Goal: Task Accomplishment & Management: Complete application form

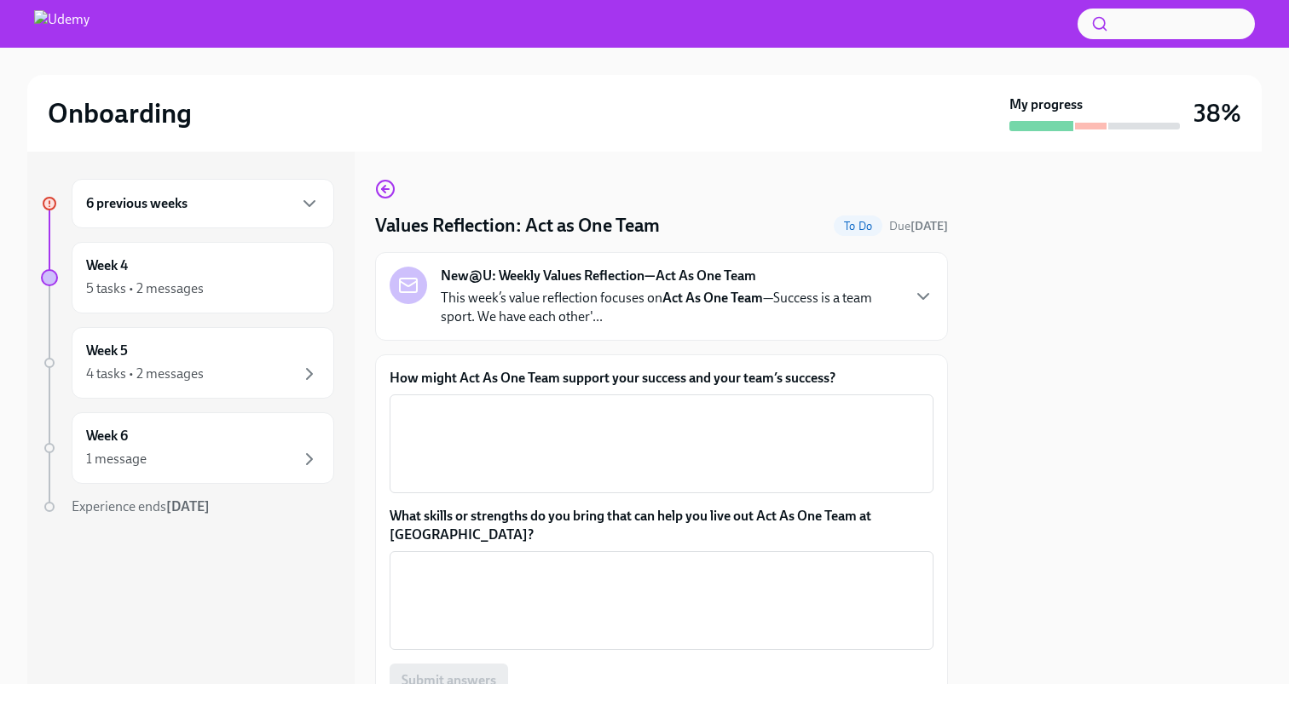
click at [828, 292] on p "This week’s value reflection focuses on Act As One Team —Success is a team spor…" at bounding box center [670, 307] width 459 height 37
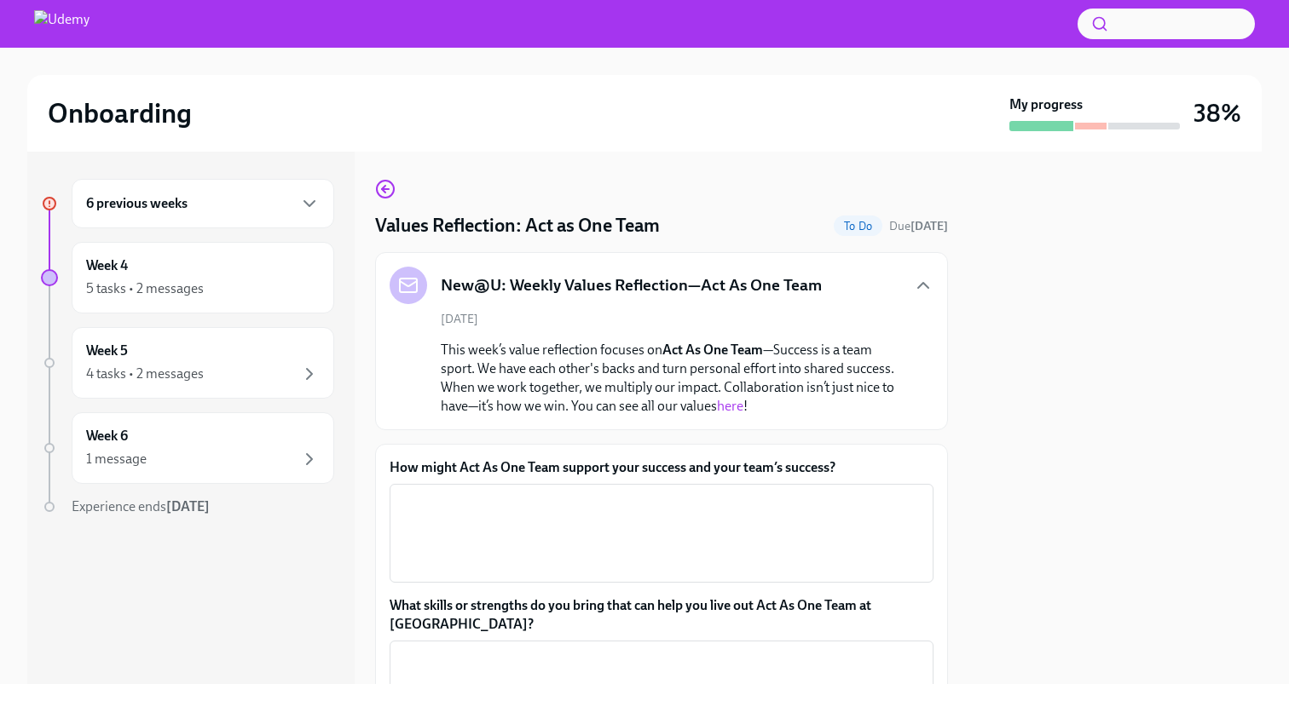
click at [727, 403] on link "here" at bounding box center [730, 406] width 26 height 16
click at [575, 542] on textarea "How might Act As One Team support your success and your team’s success?" at bounding box center [661, 534] width 523 height 82
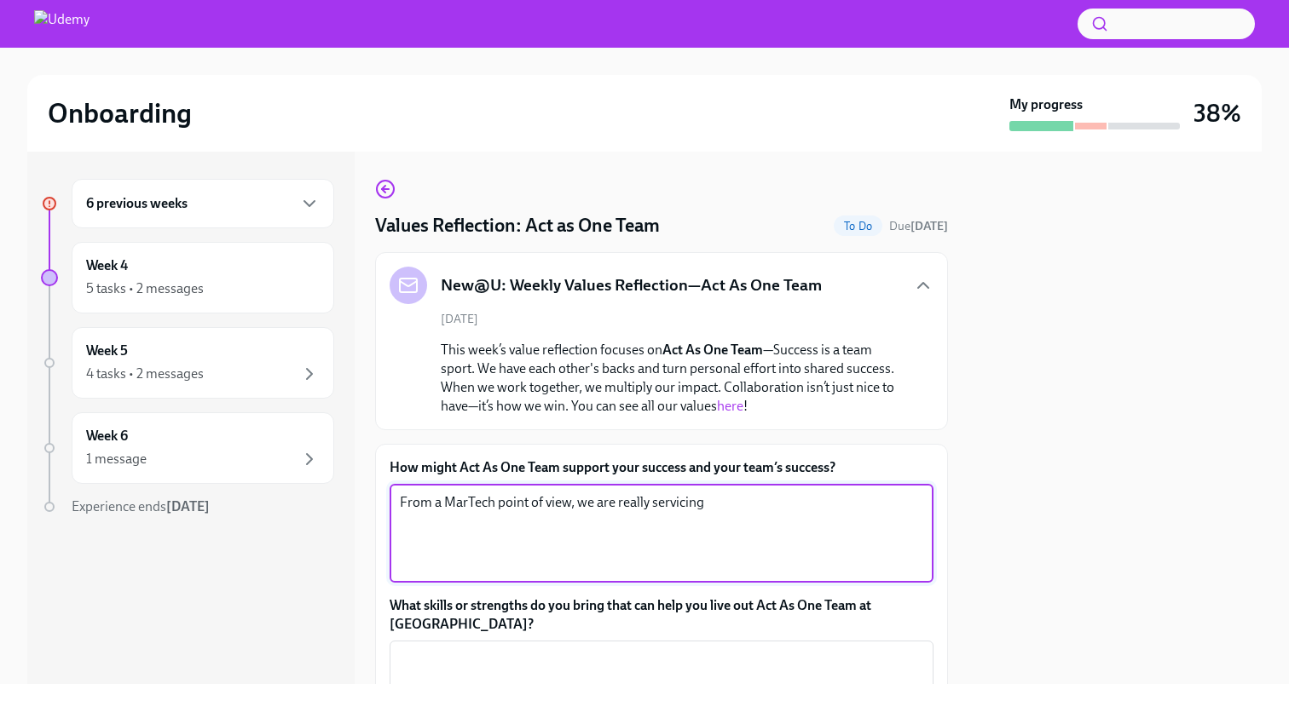
click at [666, 505] on textarea "From a MarTech point of view, we are really servicing" at bounding box center [661, 534] width 523 height 82
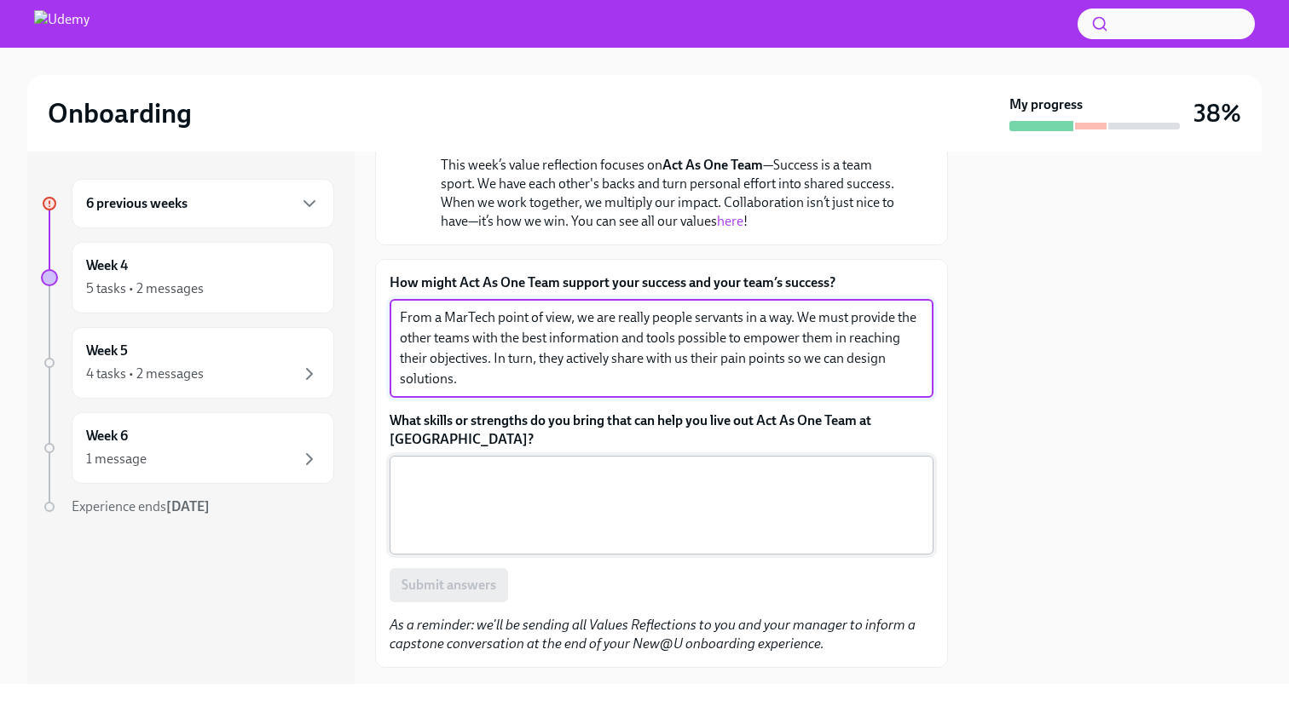
scroll to position [187, 0]
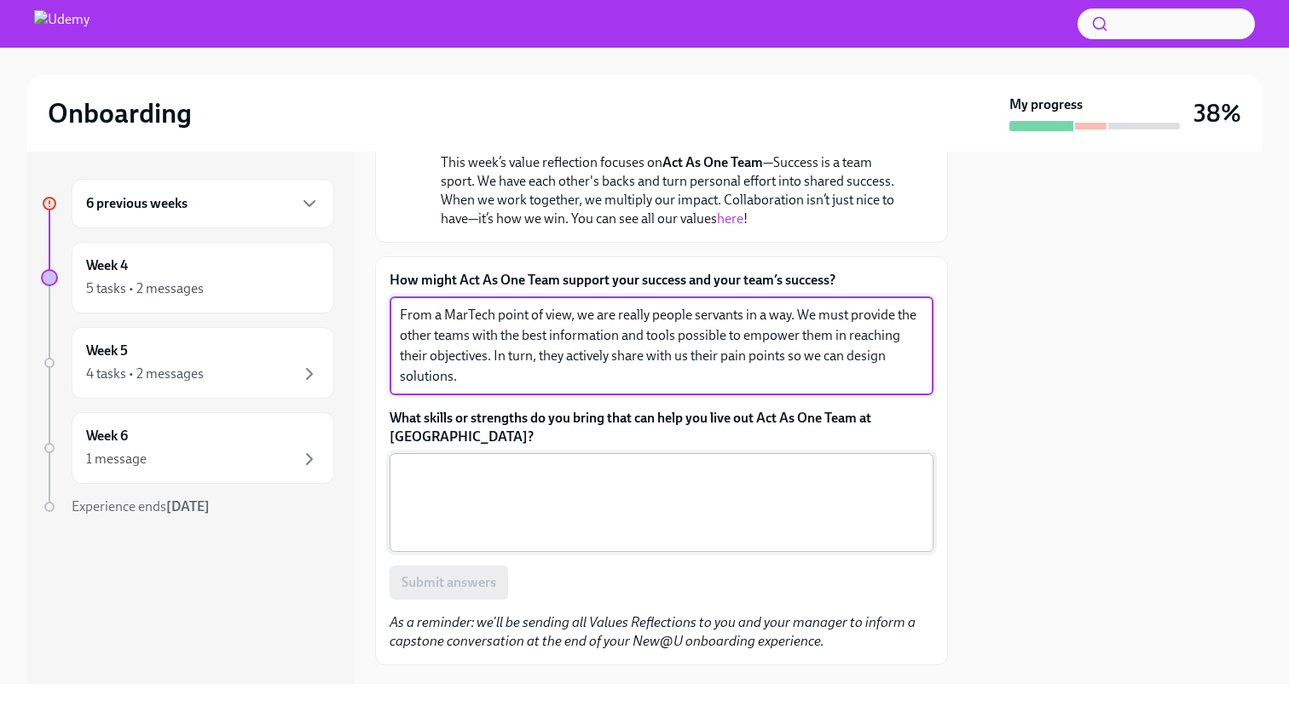
type textarea "From a MarTech point of view, we are really people servants in a way. We must p…"
click at [816, 506] on textarea "What skills or strengths do you bring that can help you live out Act As One Tea…" at bounding box center [661, 503] width 523 height 82
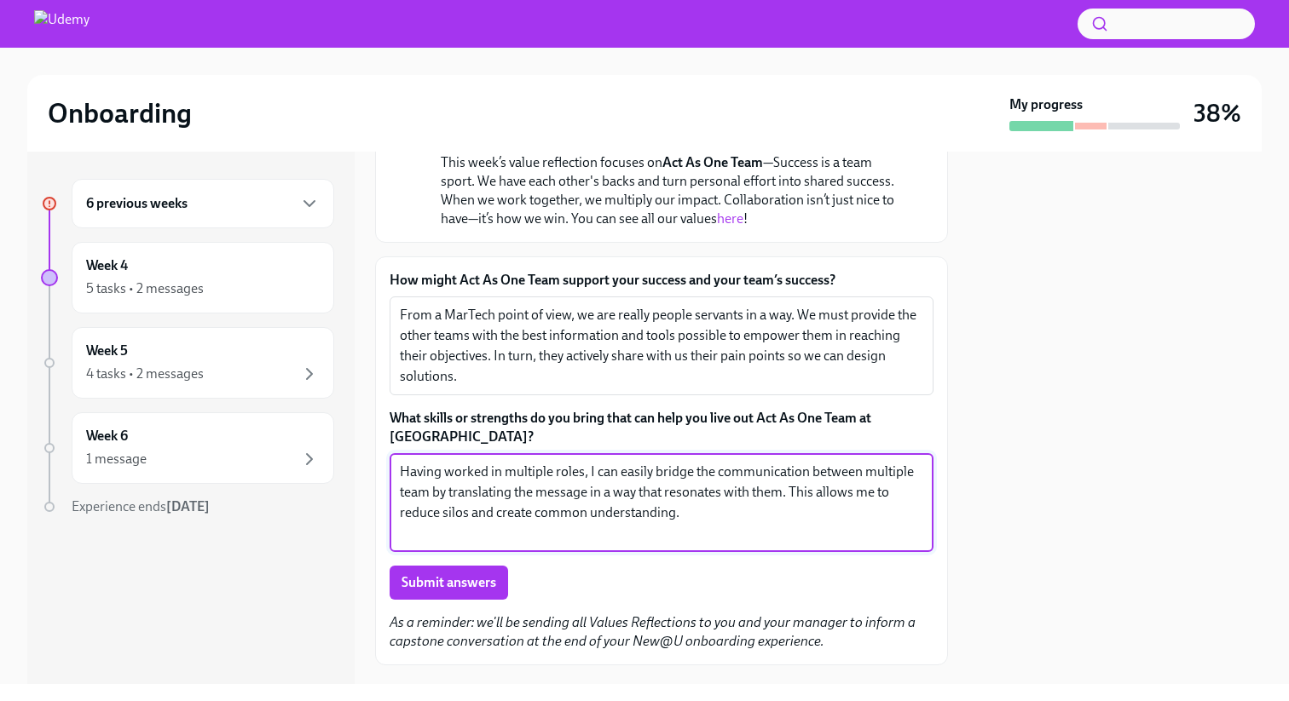
click at [510, 498] on textarea "Having worked in multiple roles, I can easily bridge the communication between …" at bounding box center [661, 503] width 523 height 82
type textarea "Having worked in multiple roles, I can easily bridge the communication between …"
click at [480, 566] on button "Submit answers" at bounding box center [448, 583] width 118 height 34
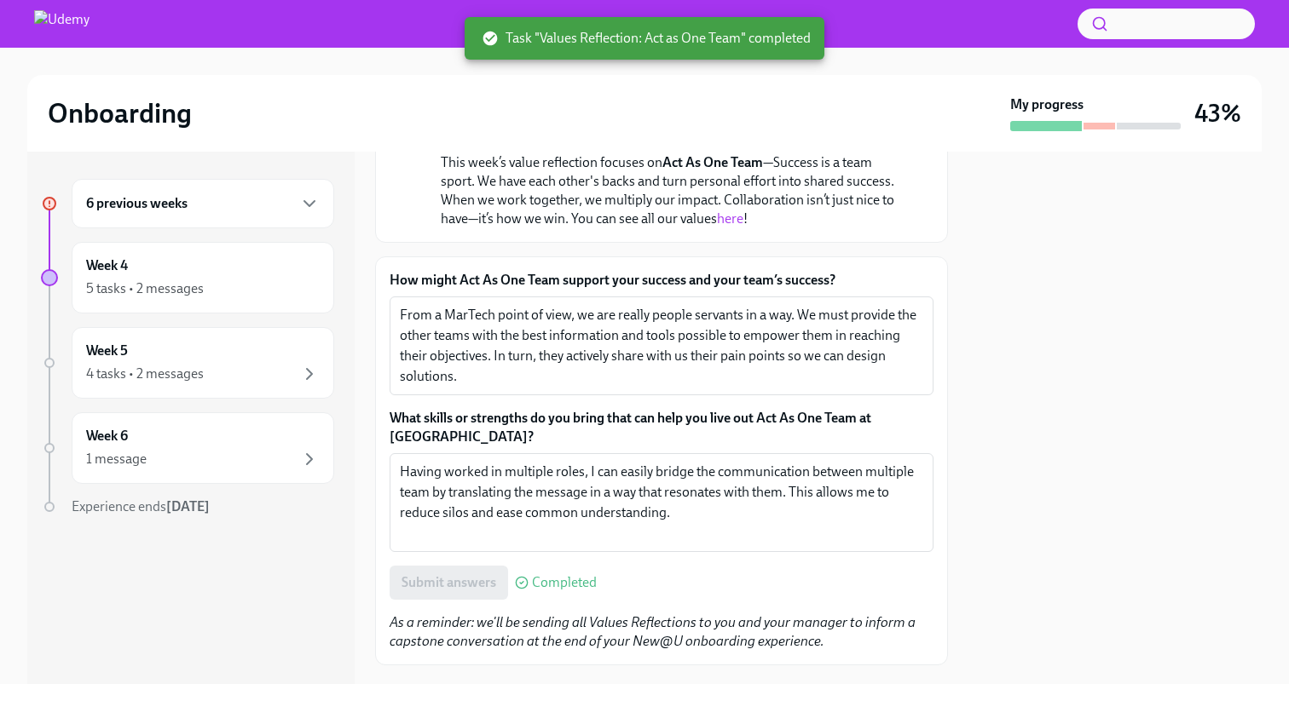
click at [221, 199] on div "6 previous weeks" at bounding box center [203, 203] width 234 height 20
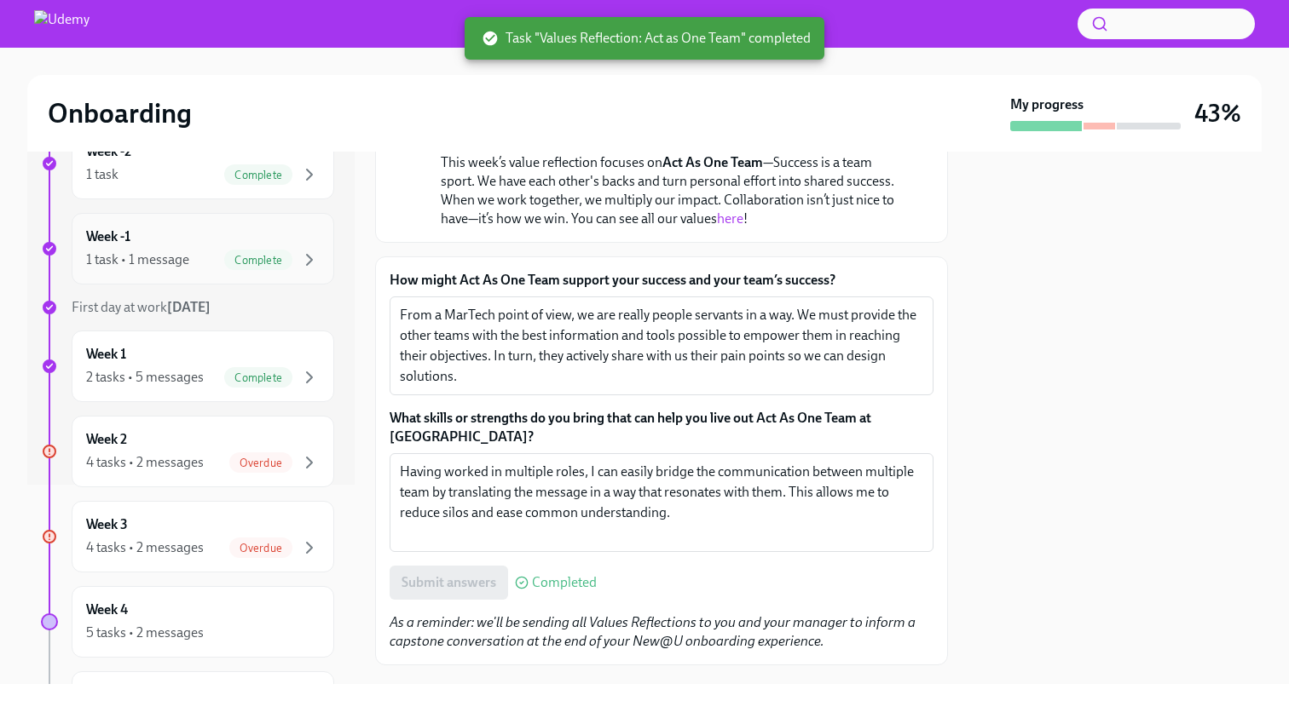
scroll to position [208, 0]
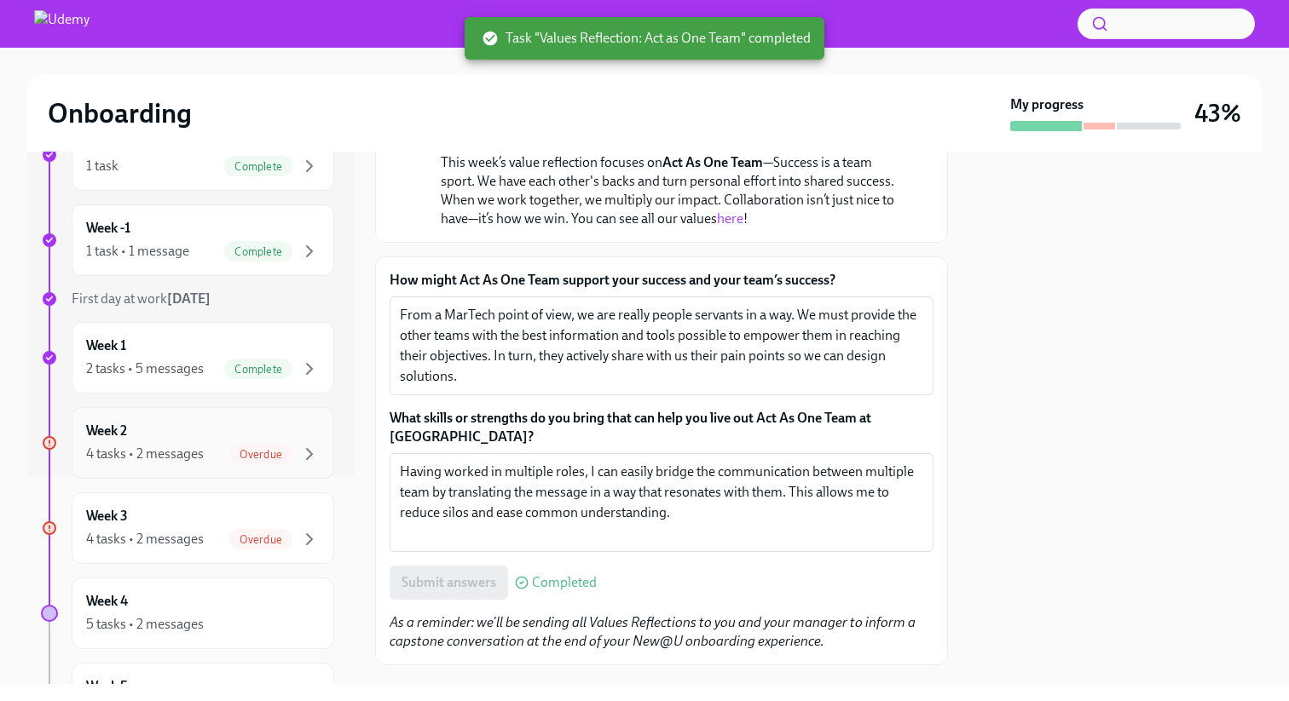
click at [204, 433] on div "Week 2 4 tasks • 2 messages Overdue" at bounding box center [203, 443] width 234 height 43
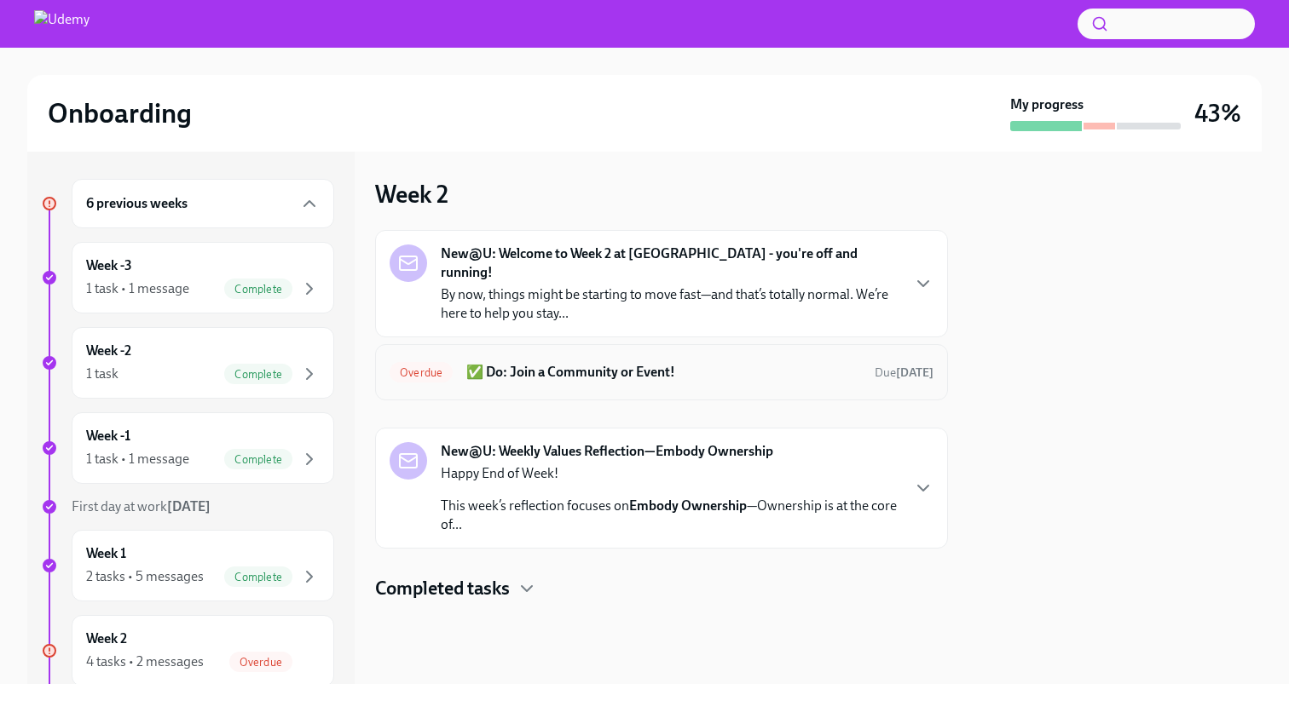
click at [692, 363] on h6 "✅ Do: Join a Community or Event!" at bounding box center [663, 372] width 395 height 19
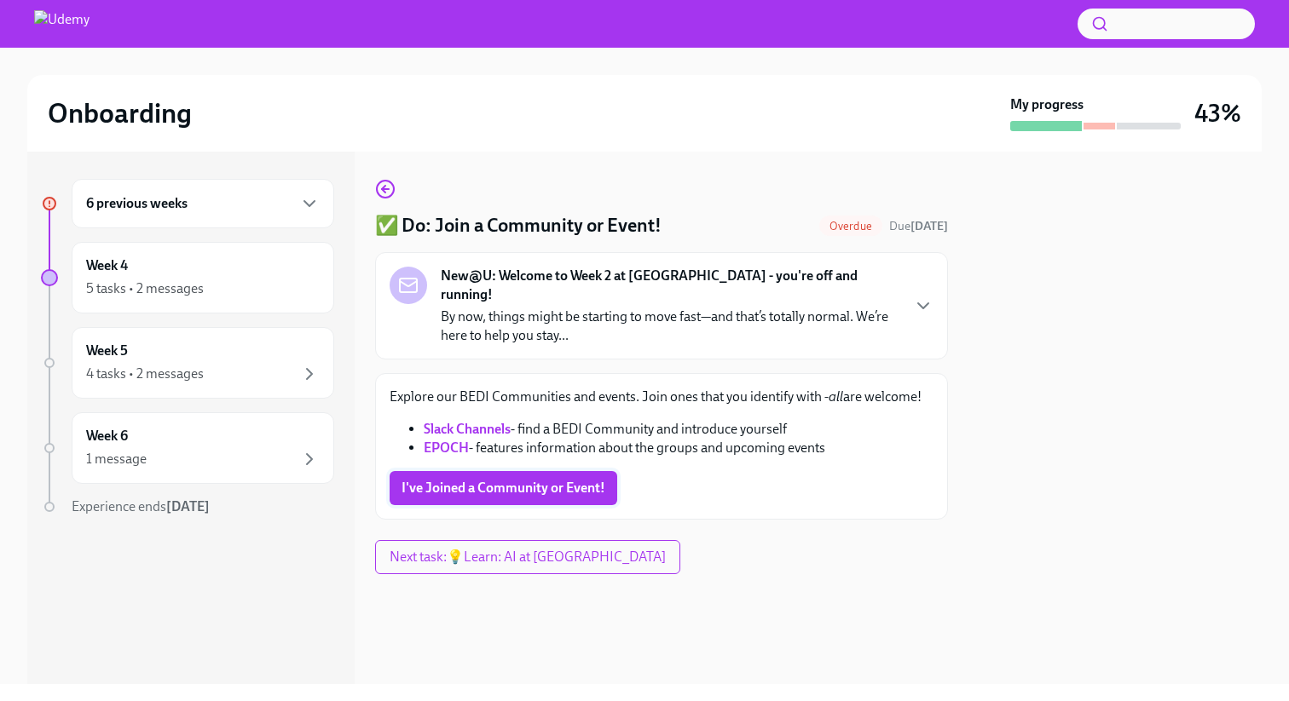
click at [574, 480] on span "I've Joined a Community or Event!" at bounding box center [503, 488] width 204 height 17
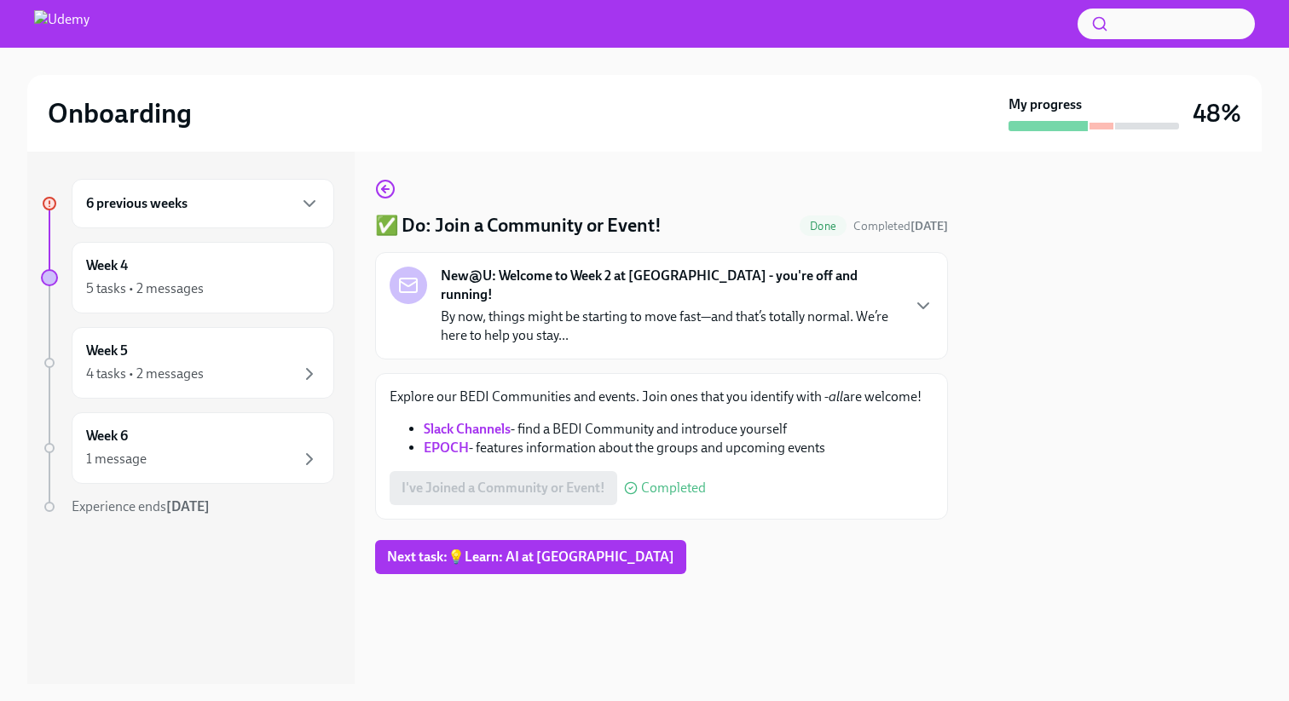
click at [189, 201] on div "6 previous weeks" at bounding box center [203, 203] width 234 height 20
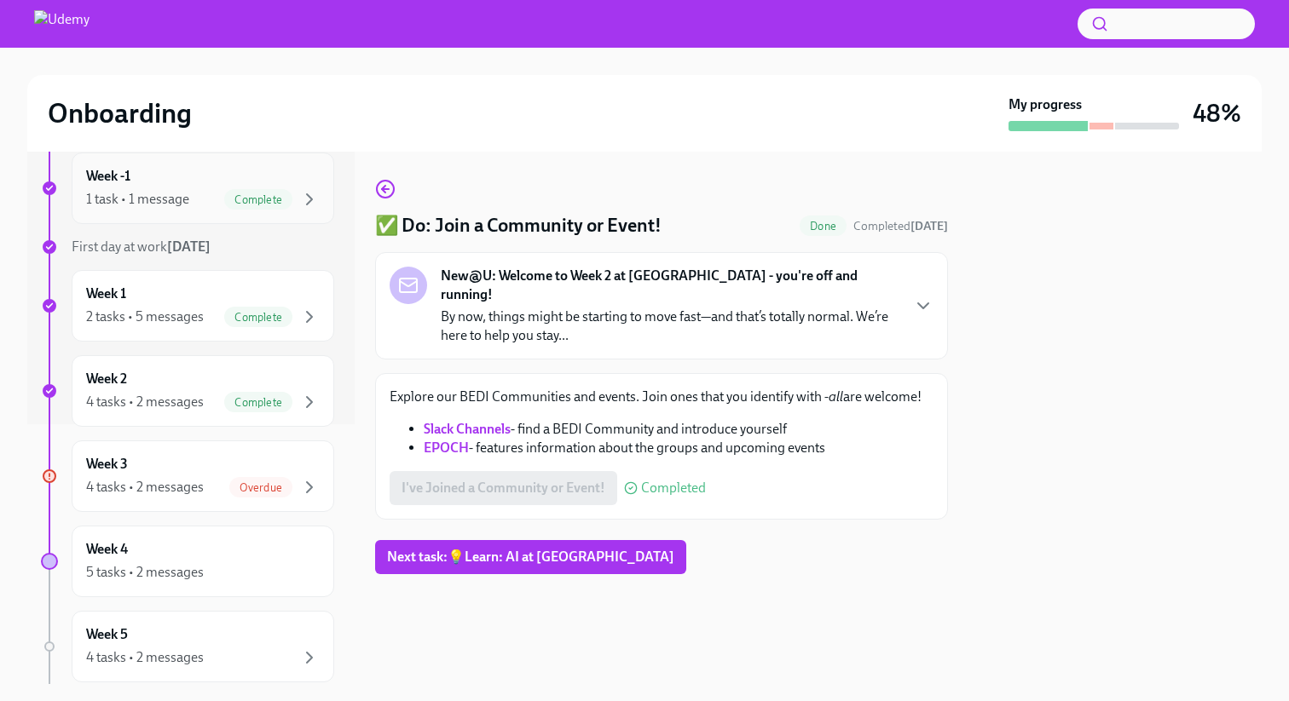
scroll to position [277, 0]
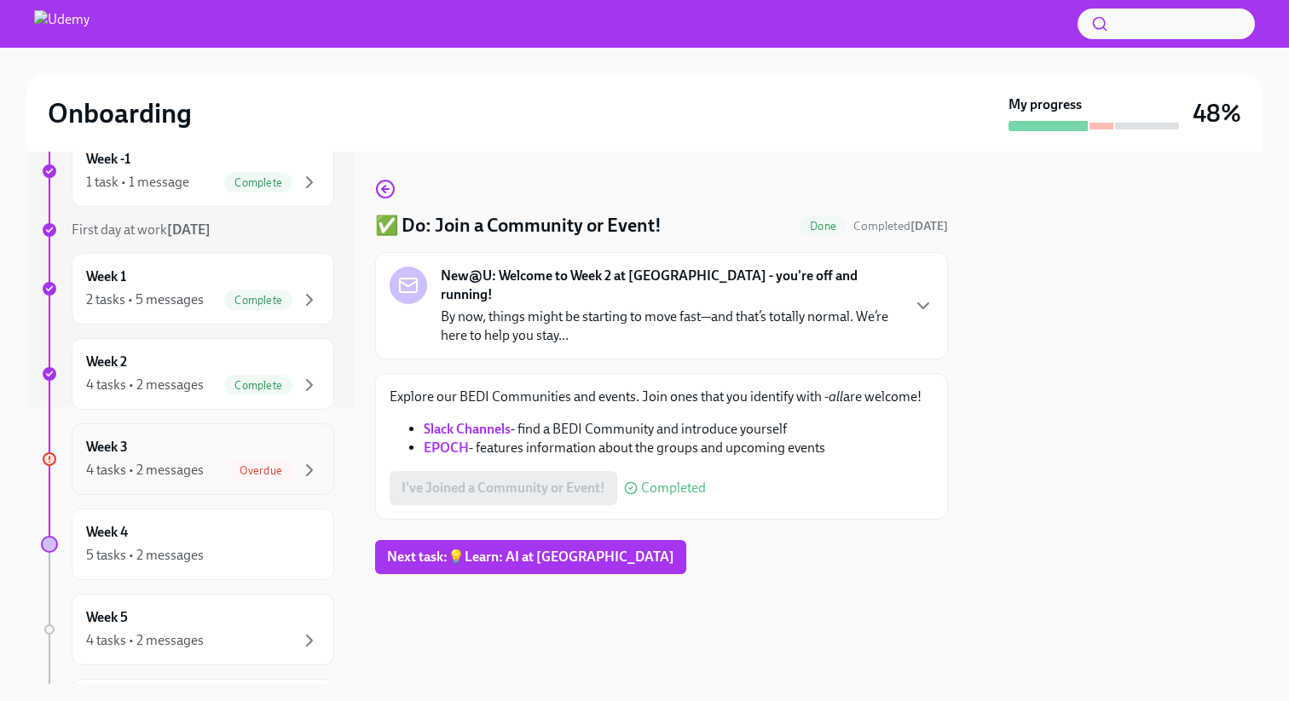
click at [221, 472] on div "4 tasks • 2 messages Overdue" at bounding box center [203, 470] width 234 height 20
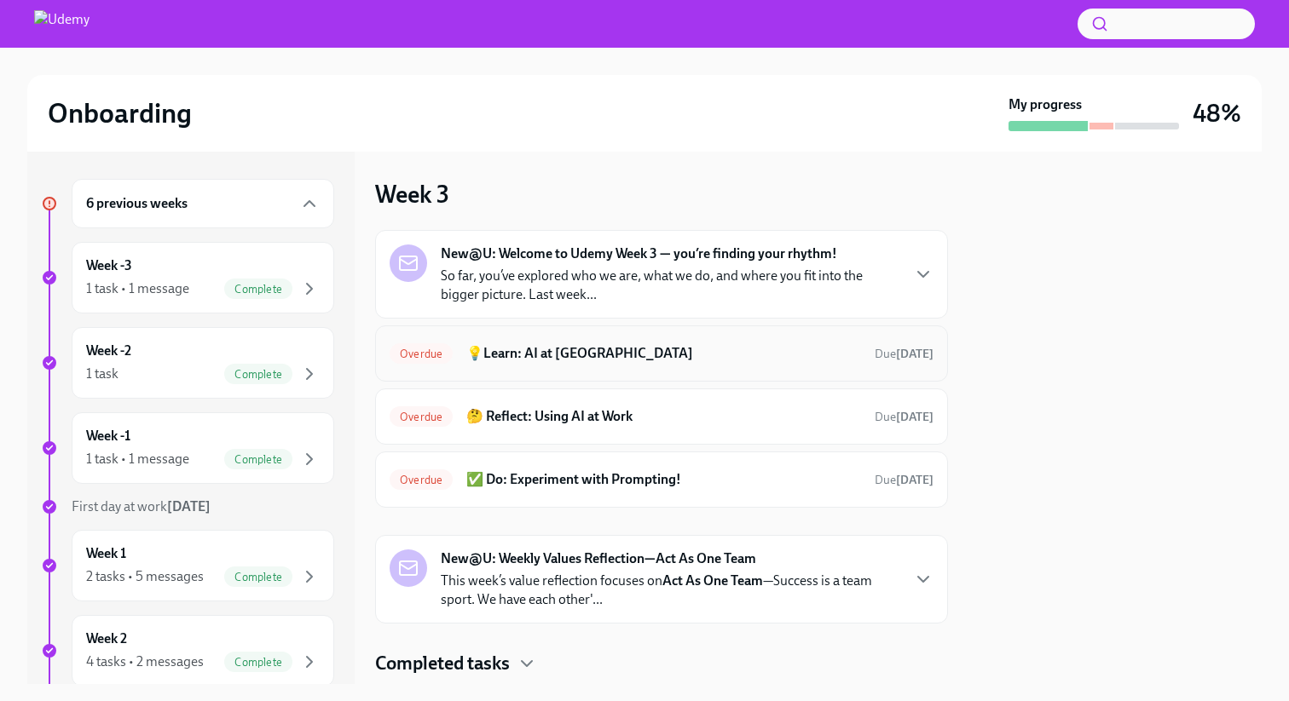
click at [619, 358] on h6 "💡Learn: AI at [GEOGRAPHIC_DATA]" at bounding box center [663, 353] width 395 height 19
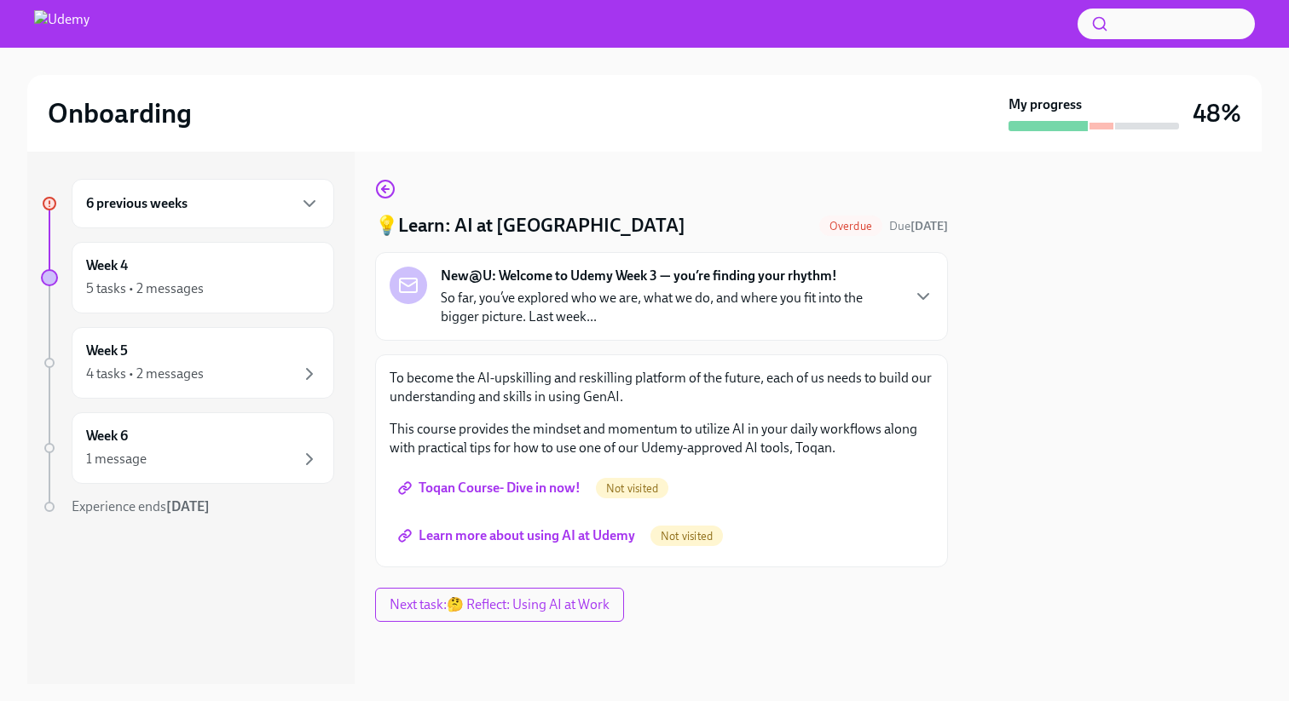
click at [505, 477] on link "Toqan Course- Dive in now!" at bounding box center [490, 488] width 203 height 34
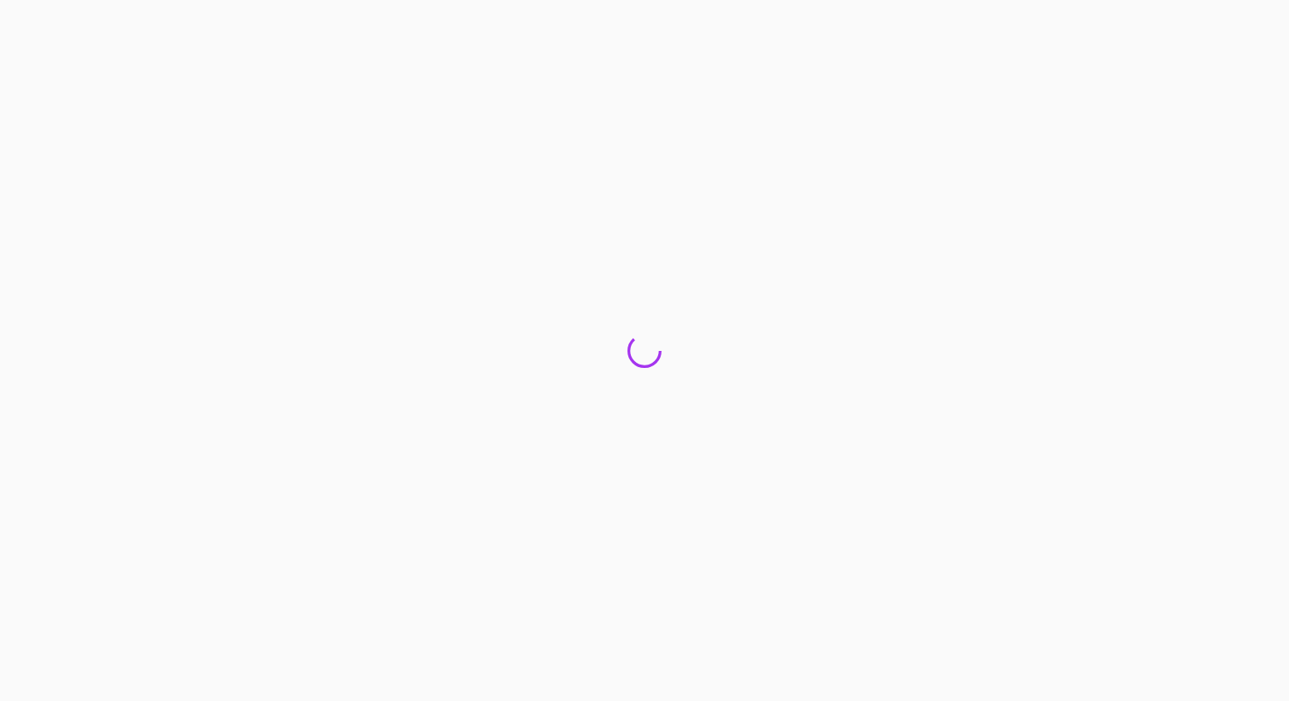
click at [533, 530] on div at bounding box center [644, 350] width 1289 height 701
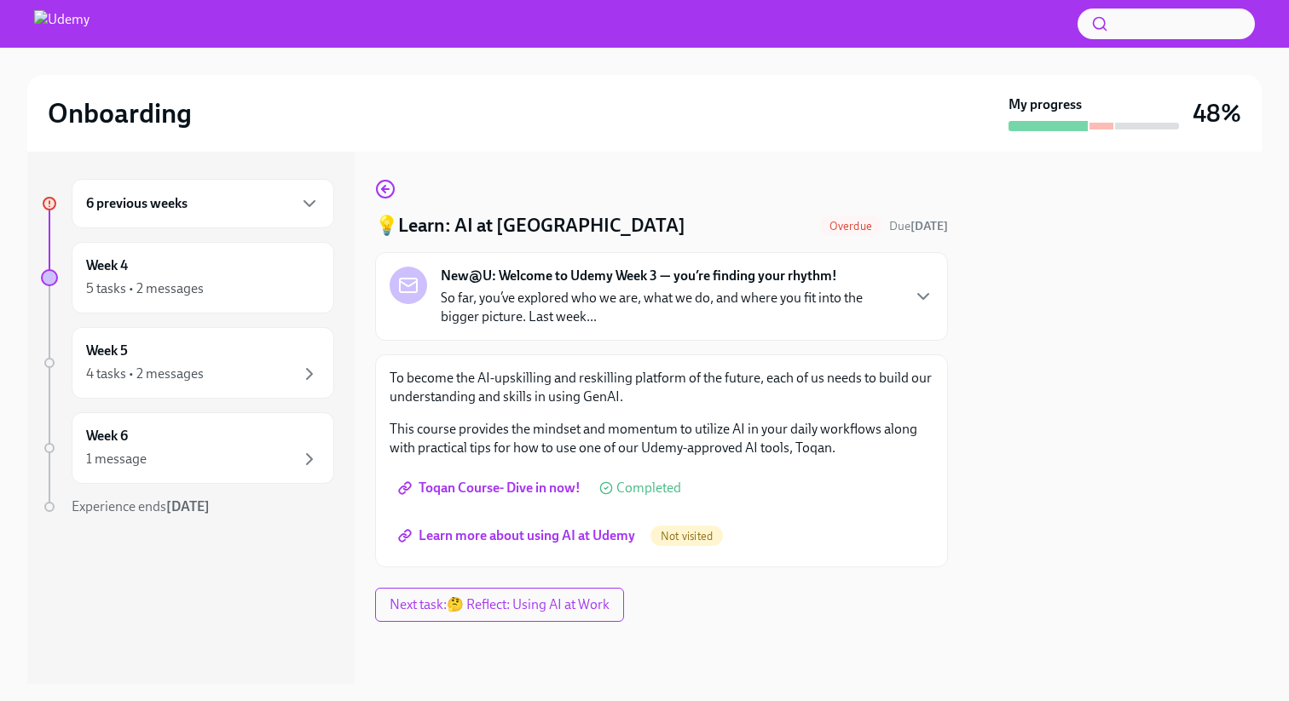
click at [600, 535] on span "Learn more about using AI at Udemy" at bounding box center [518, 536] width 234 height 17
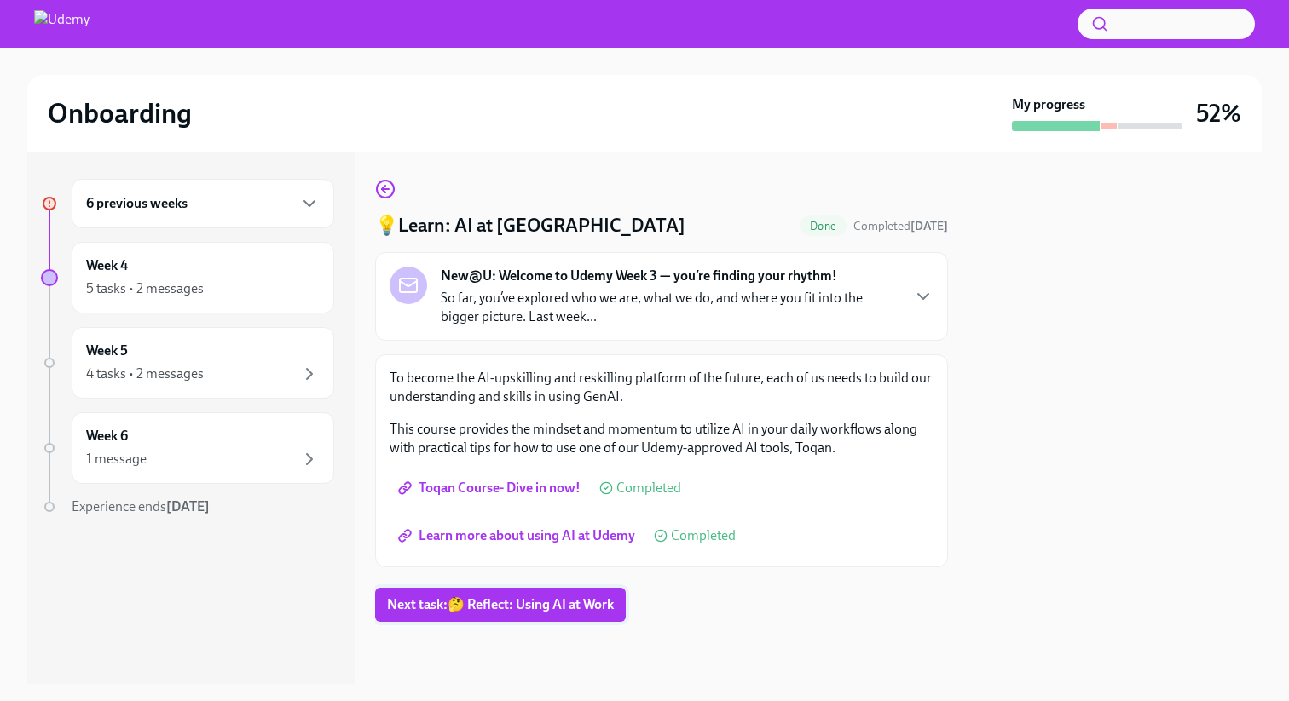
click at [576, 616] on button "Next task : 🤔 Reflect: Using AI at Work" at bounding box center [500, 605] width 251 height 34
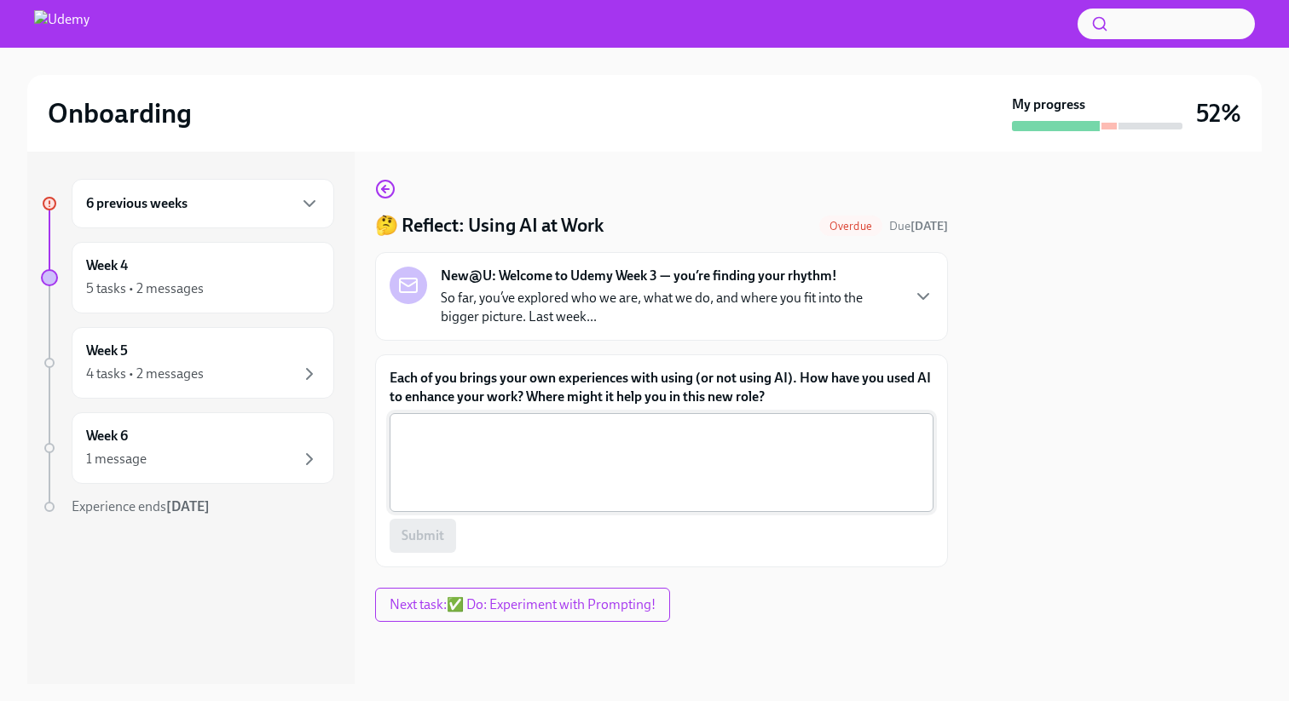
click at [580, 464] on textarea "Each of you brings your own experiences with using (or not using AI). How have …" at bounding box center [661, 463] width 523 height 82
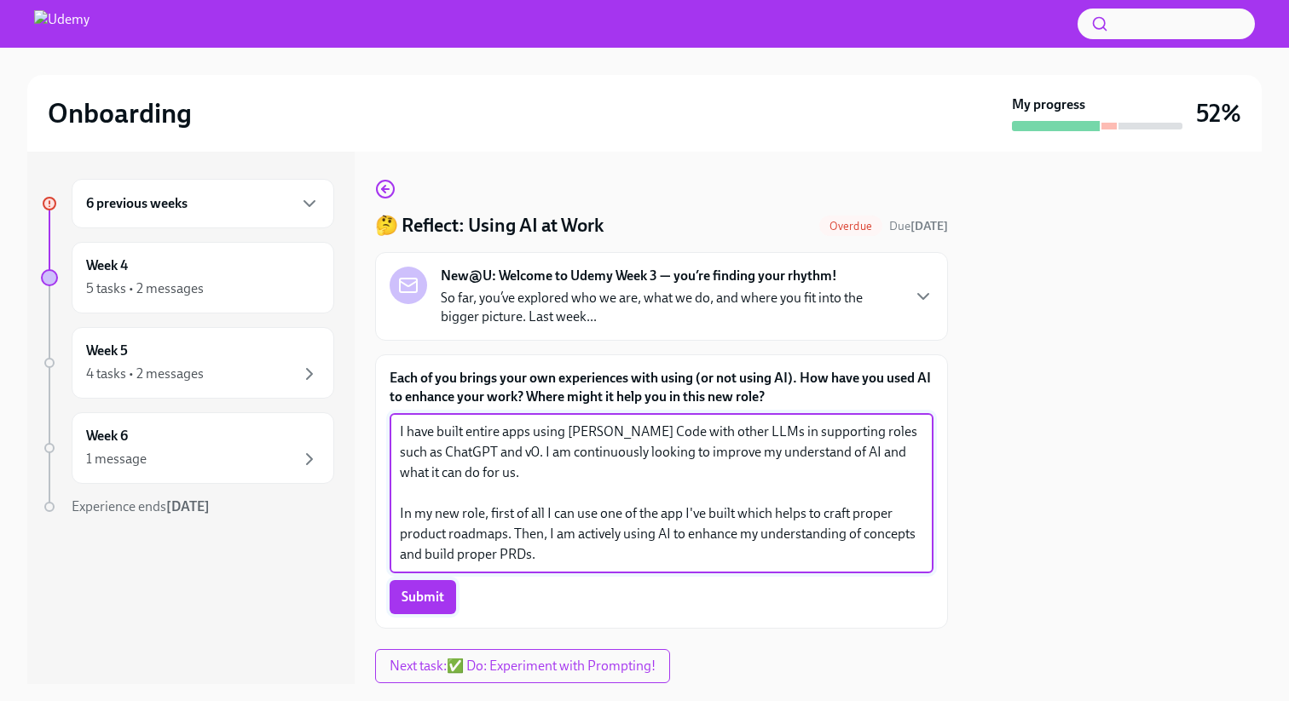
type textarea "I have built entire apps using [PERSON_NAME] Code with other LLMs in supporting…"
click at [446, 585] on button "Submit" at bounding box center [422, 597] width 66 height 34
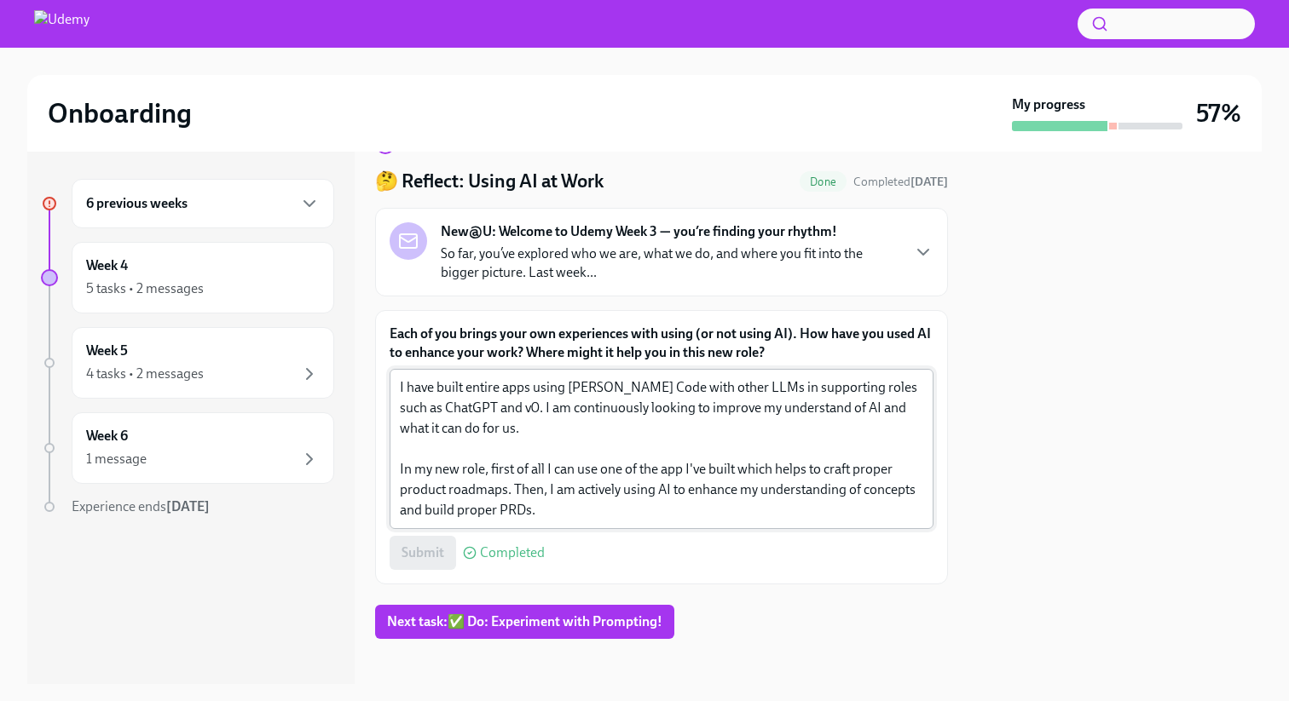
scroll to position [54, 0]
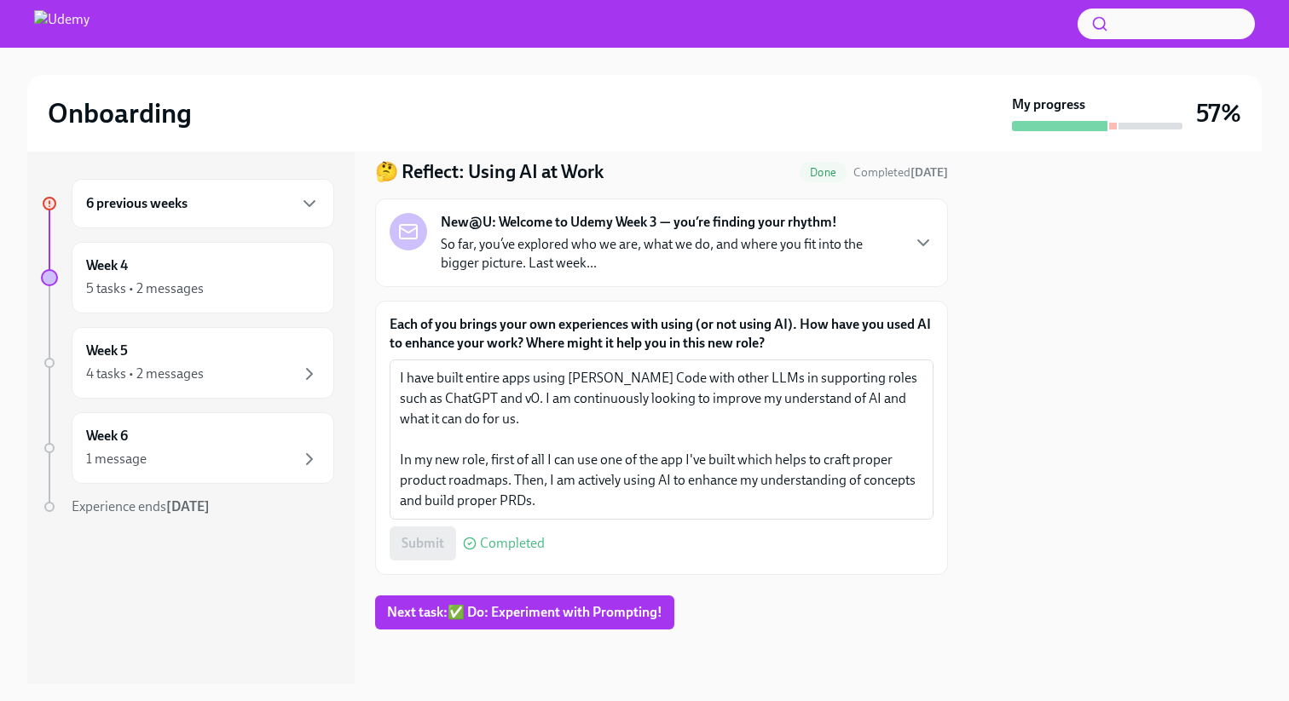
click at [277, 199] on div "6 previous weeks" at bounding box center [203, 203] width 234 height 20
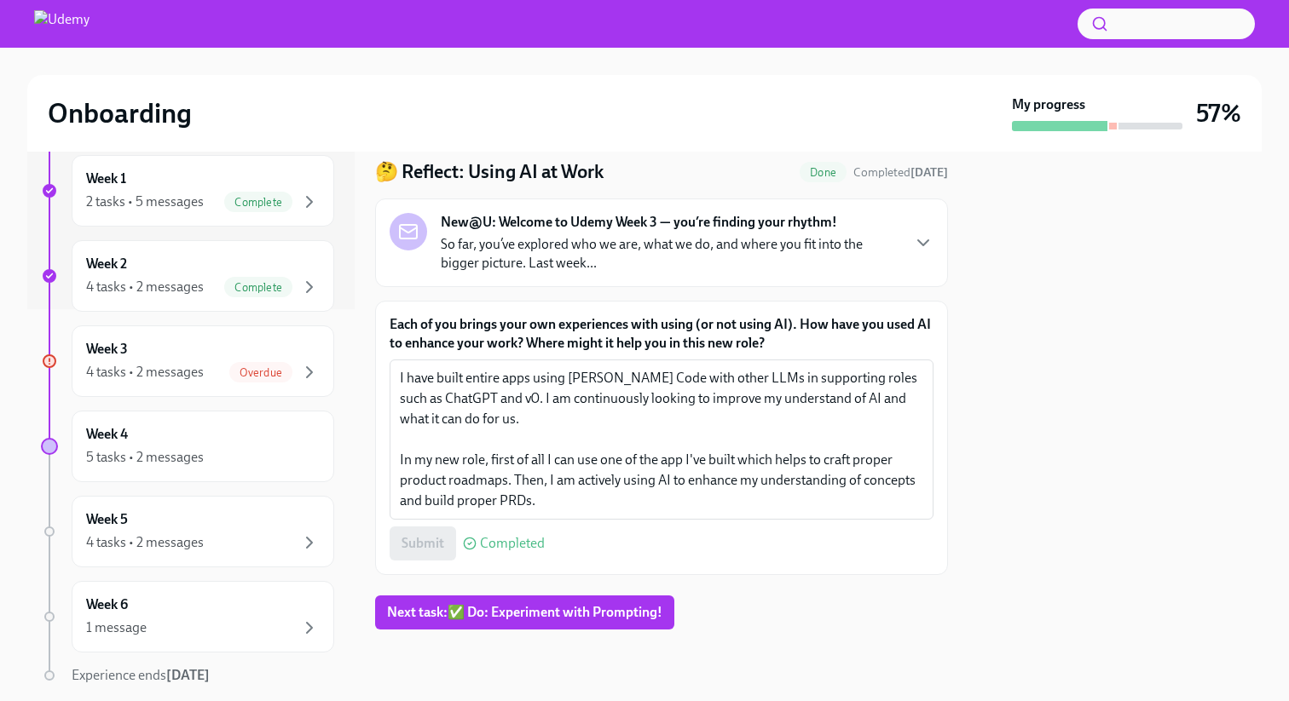
scroll to position [401, 0]
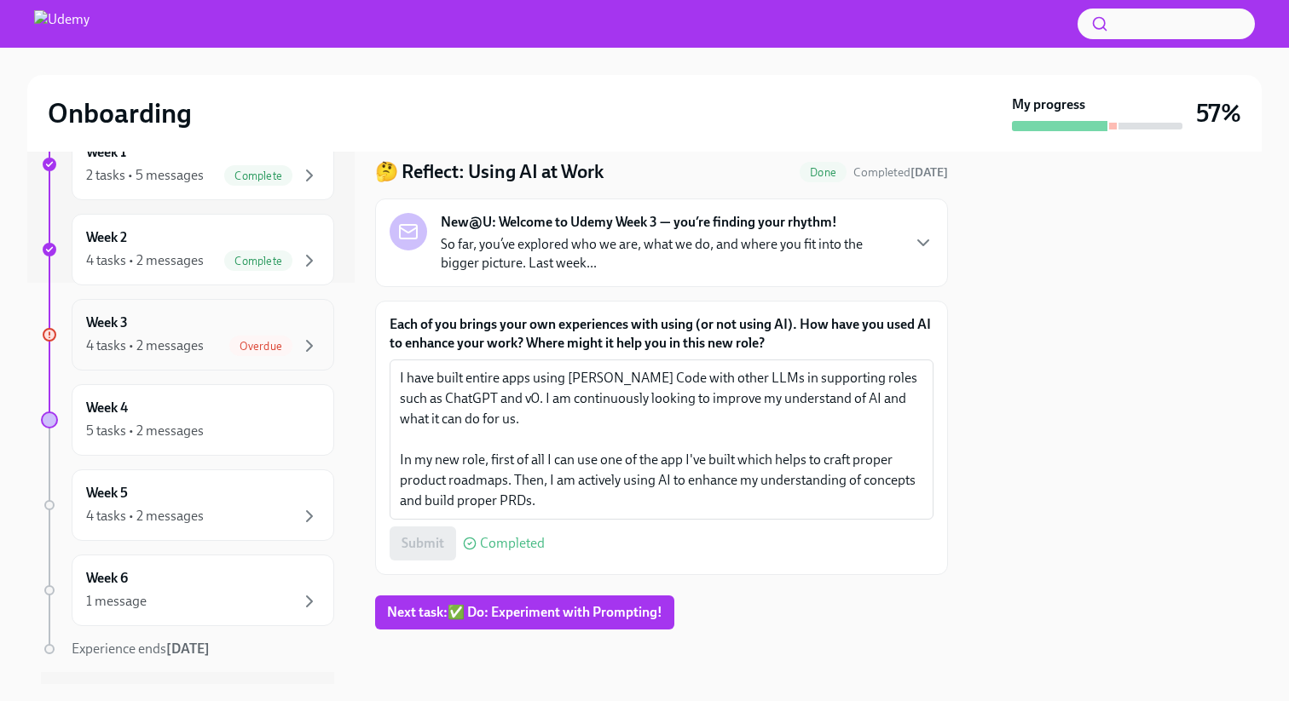
click at [261, 320] on div "Week 3 4 tasks • 2 messages Overdue" at bounding box center [203, 335] width 234 height 43
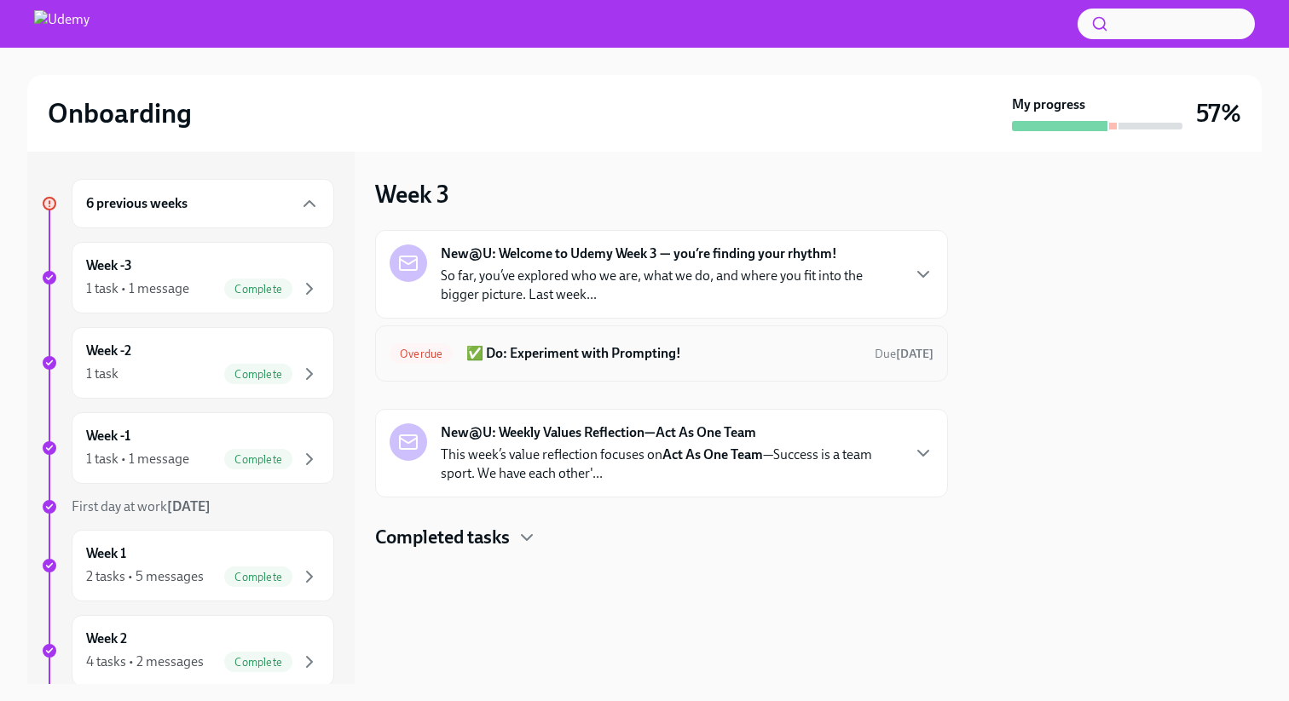
click at [646, 345] on h6 "✅ Do: Experiment with Prompting!" at bounding box center [663, 353] width 395 height 19
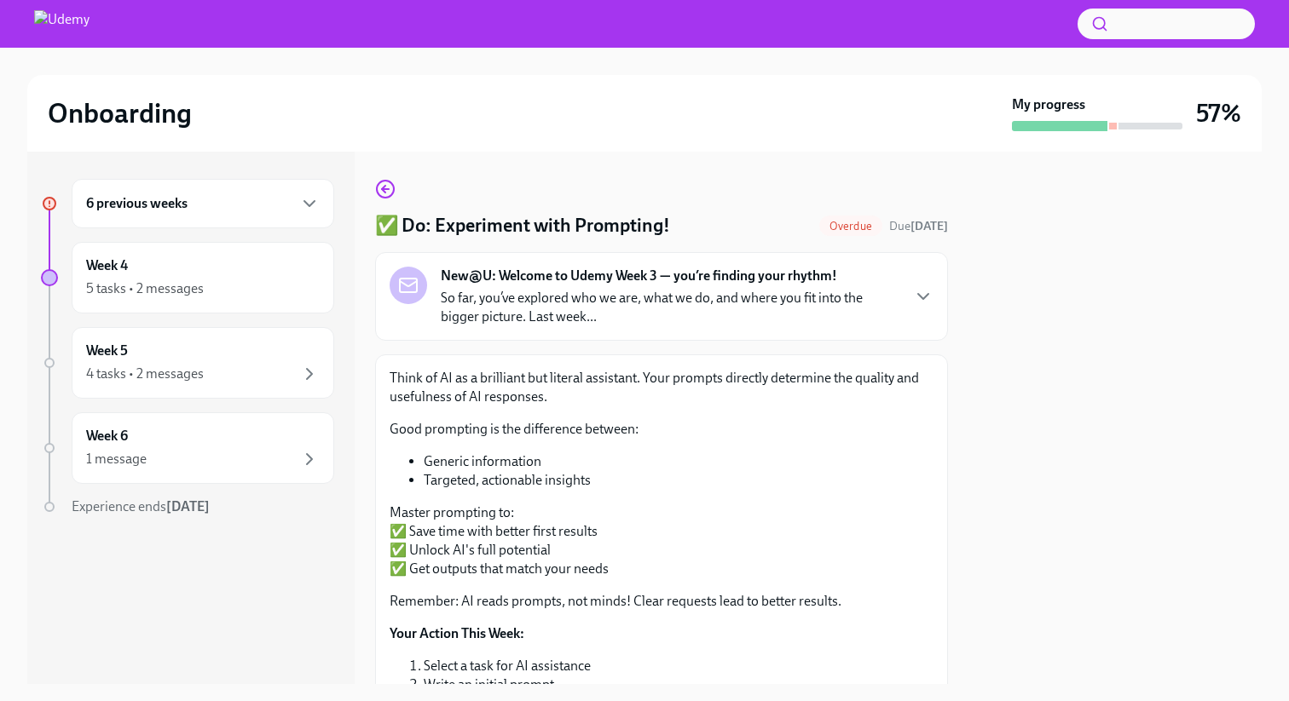
scroll to position [257, 0]
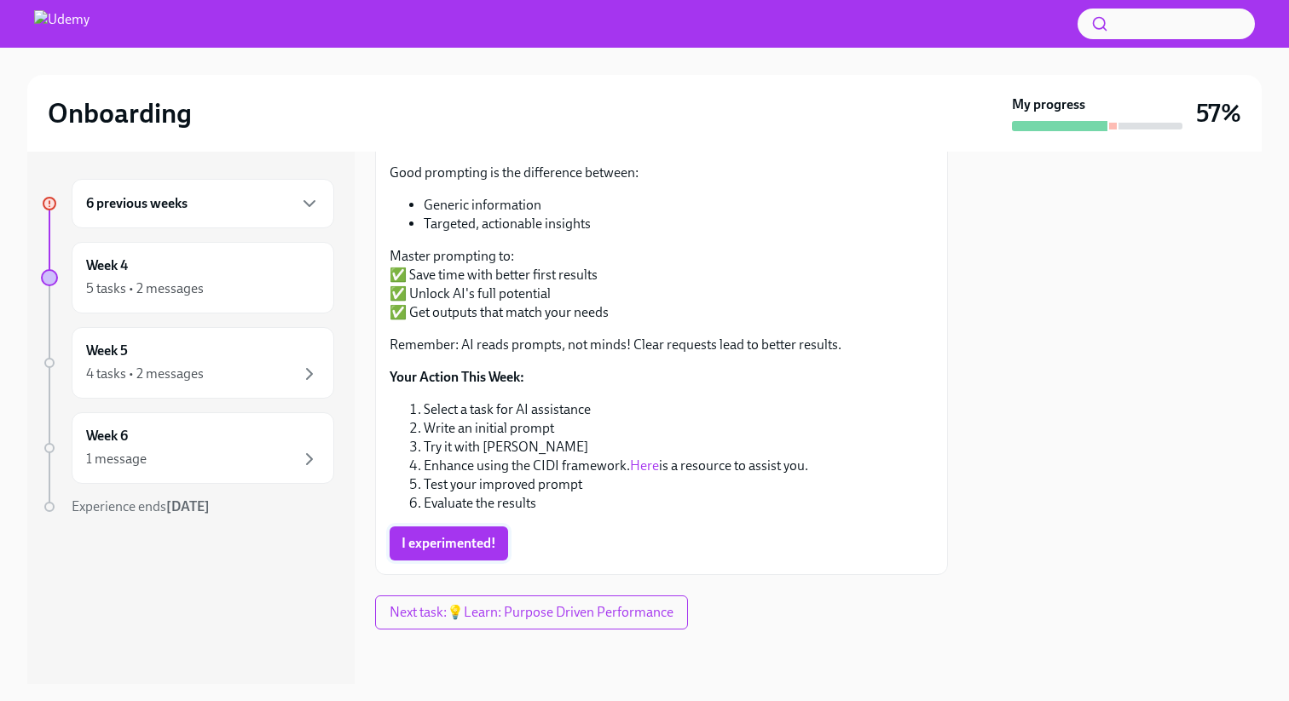
click at [478, 532] on button "I experimented!" at bounding box center [448, 544] width 118 height 34
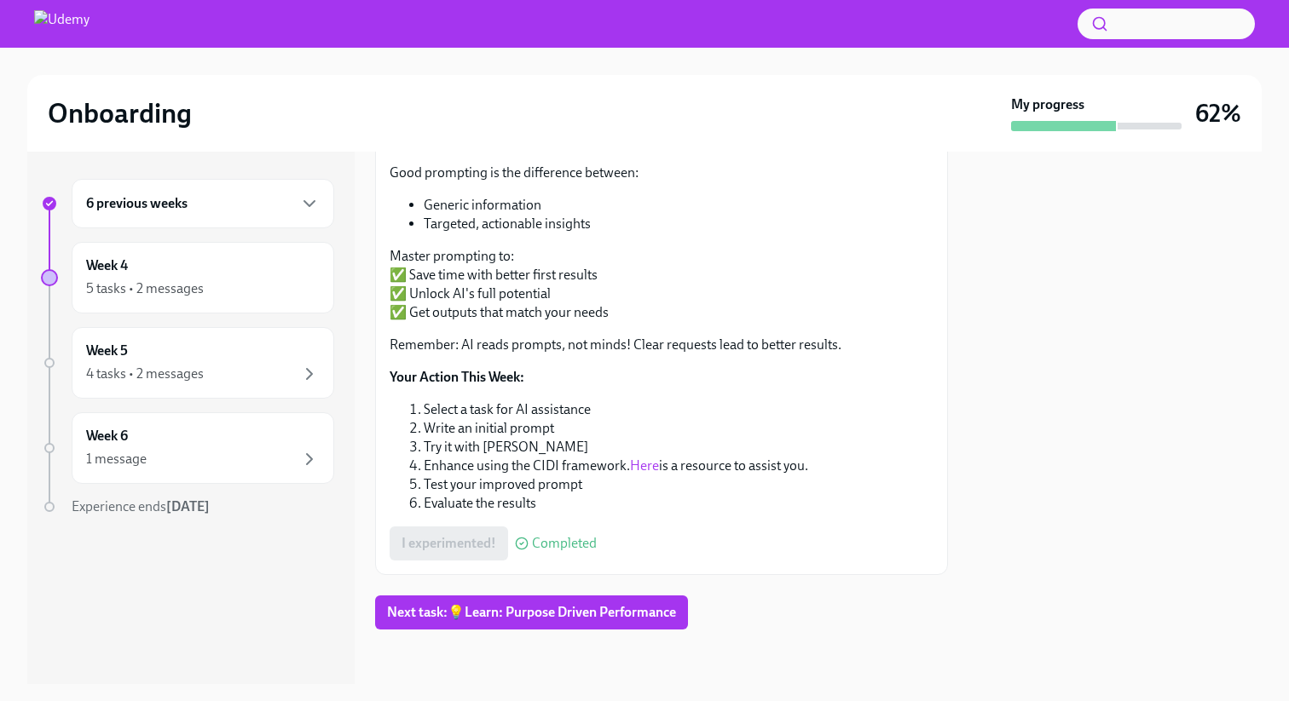
click at [638, 464] on link "Here" at bounding box center [644, 466] width 29 height 16
